Goal: Check status

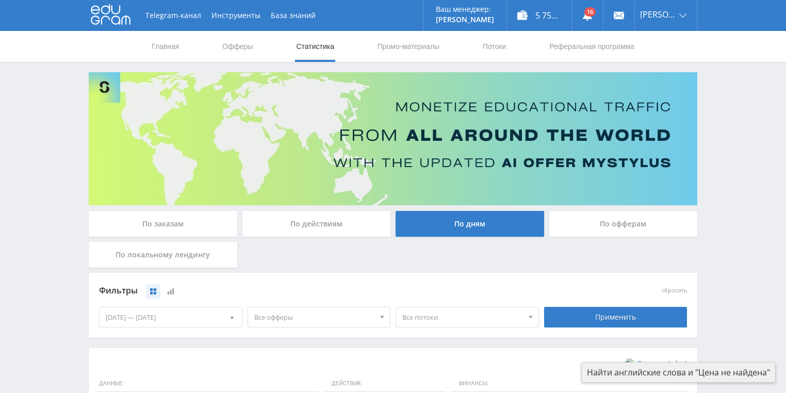
scroll to position [281, 0]
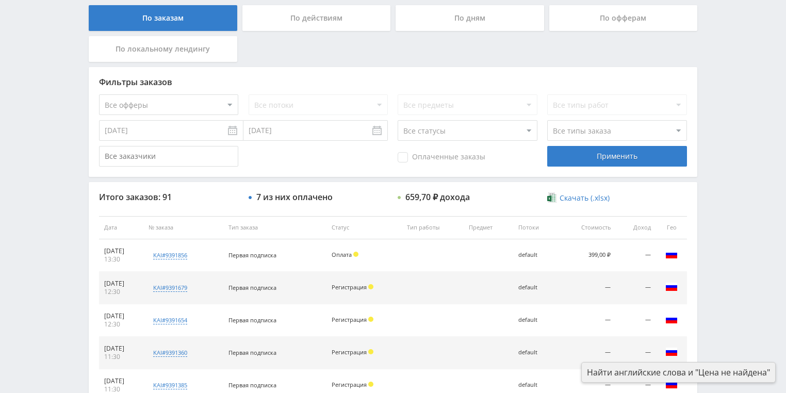
scroll to position [206, 0]
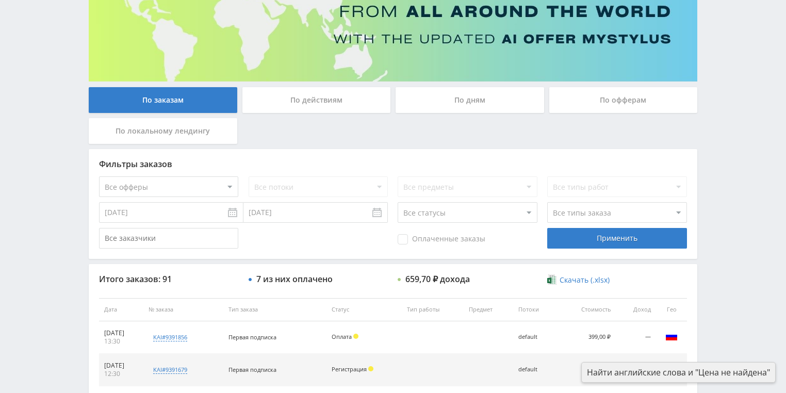
click at [306, 93] on div "По действиям" at bounding box center [316, 100] width 148 height 26
click at [0, 0] on input "По действиям" at bounding box center [0, 0] width 0 height 0
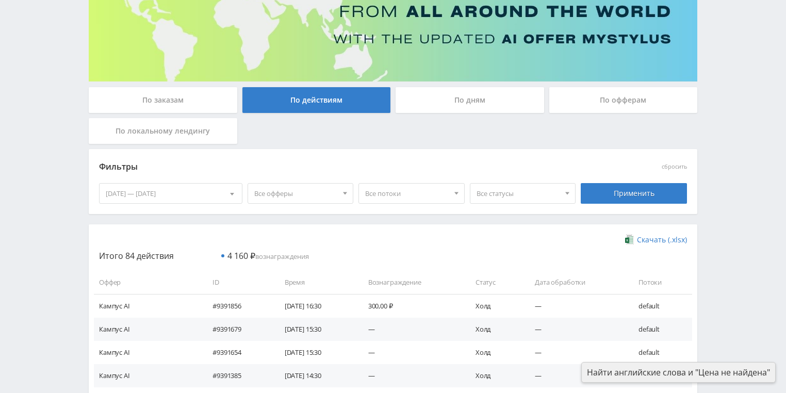
click at [462, 104] on div "По дням" at bounding box center [469, 100] width 148 height 26
click at [0, 0] on input "По дням" at bounding box center [0, 0] width 0 height 0
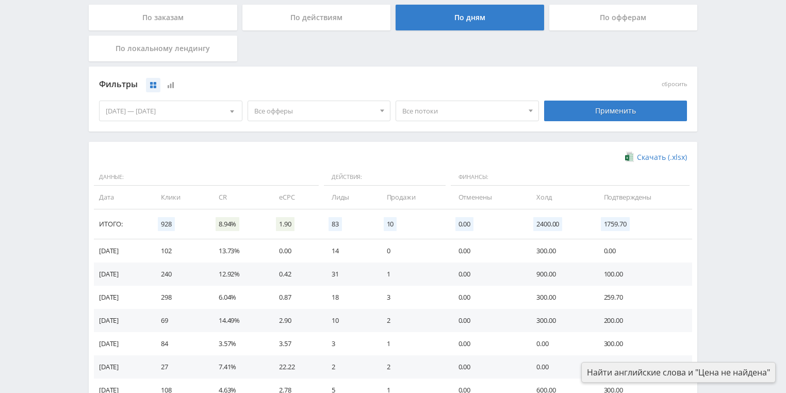
scroll to position [247, 0]
